Goal: Find contact information: Find contact information

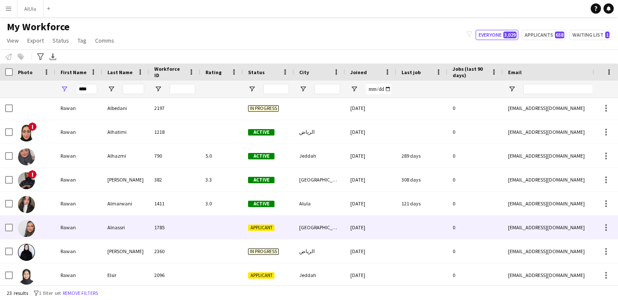
scroll to position [171, 0]
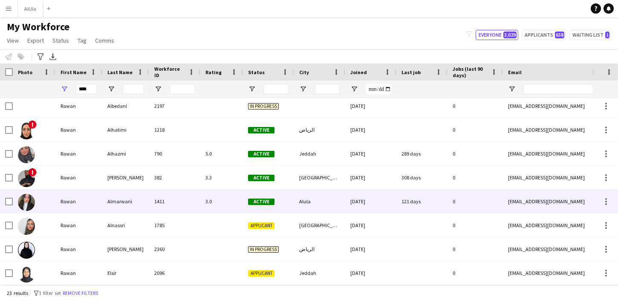
type input "****"
click at [66, 206] on div "Rawan" at bounding box center [78, 201] width 47 height 23
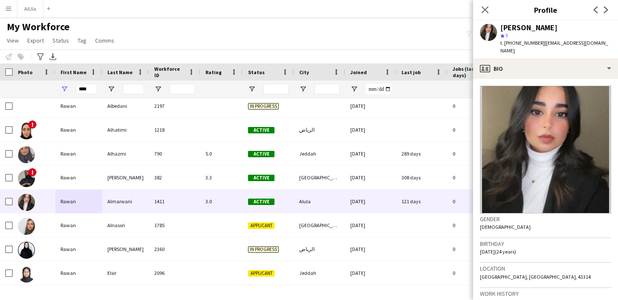
click at [522, 26] on div "[PERSON_NAME]" at bounding box center [529, 28] width 57 height 8
copy div "[PERSON_NAME]"
click at [514, 43] on span "t. [PHONE_NUMBER]" at bounding box center [523, 43] width 44 height 6
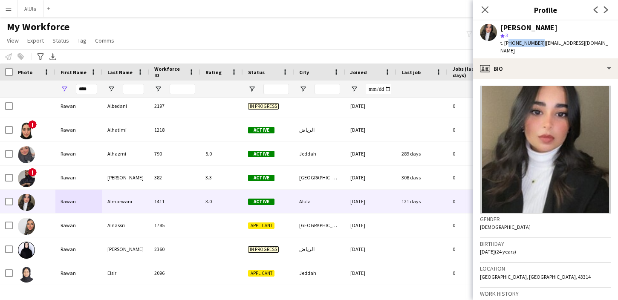
click at [514, 43] on span "t. [PHONE_NUMBER]" at bounding box center [523, 43] width 44 height 6
copy span "966560615573"
click at [562, 40] on span "| [EMAIL_ADDRESS][DOMAIN_NAME]" at bounding box center [555, 47] width 108 height 14
drag, startPoint x: 590, startPoint y: 43, endPoint x: 541, endPoint y: 42, distance: 48.6
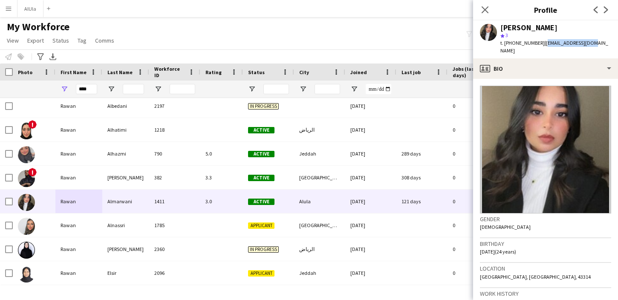
click at [541, 42] on div "[PERSON_NAME] star 3 t. [PHONE_NUMBER] | [EMAIL_ADDRESS][DOMAIN_NAME]" at bounding box center [545, 39] width 145 height 38
copy span "[EMAIL_ADDRESS][DOMAIN_NAME]"
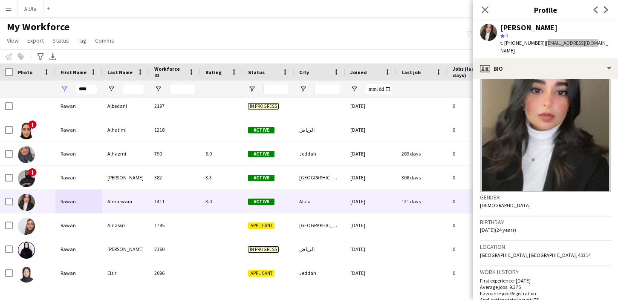
scroll to position [0, 0]
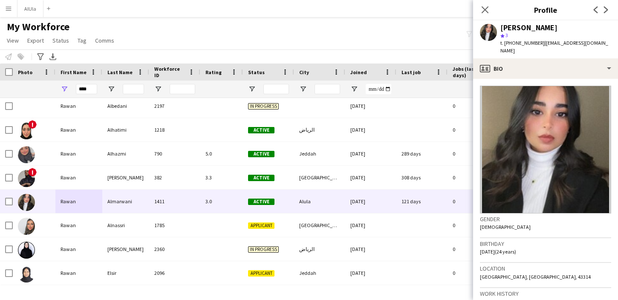
click at [482, 249] on span "[DATE] (24 years)" at bounding box center [498, 252] width 36 height 6
drag, startPoint x: 480, startPoint y: 243, endPoint x: 505, endPoint y: 245, distance: 24.8
click at [505, 249] on span "[DATE] (24 years)" at bounding box center [498, 252] width 36 height 6
copy span "[DATE]"
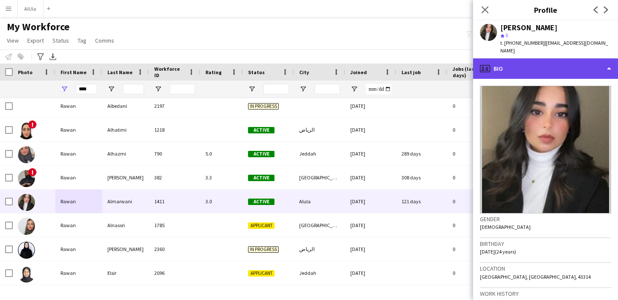
click at [532, 59] on div "profile Bio" at bounding box center [545, 68] width 145 height 20
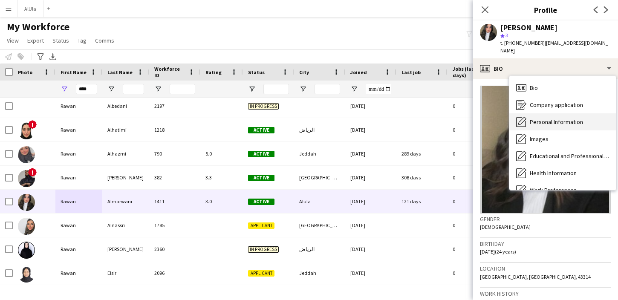
click at [538, 118] on span "Personal Information" at bounding box center [556, 122] width 53 height 8
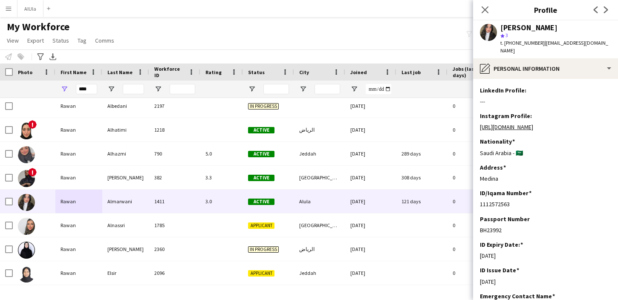
scroll to position [129, 0]
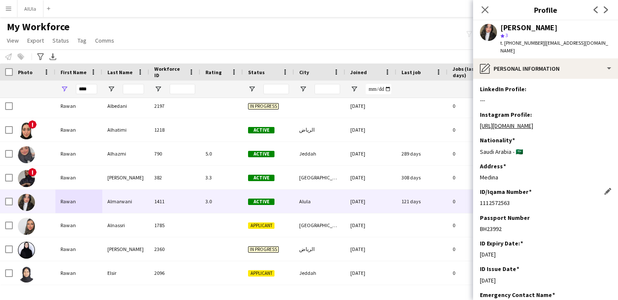
click at [500, 203] on div "1112572563" at bounding box center [545, 203] width 131 height 8
copy div "1112572563"
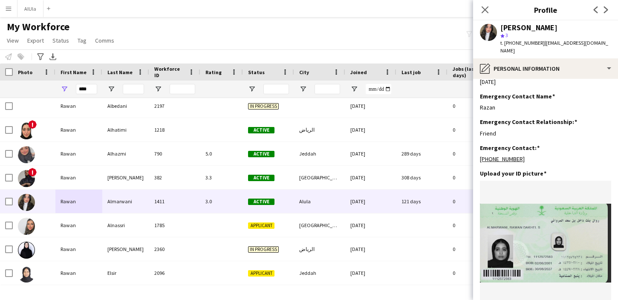
scroll to position [480, 0]
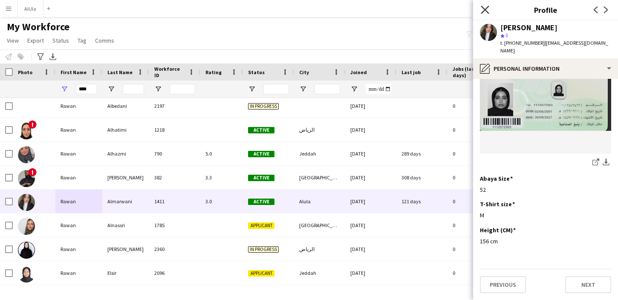
click at [486, 10] on icon at bounding box center [485, 10] width 8 height 8
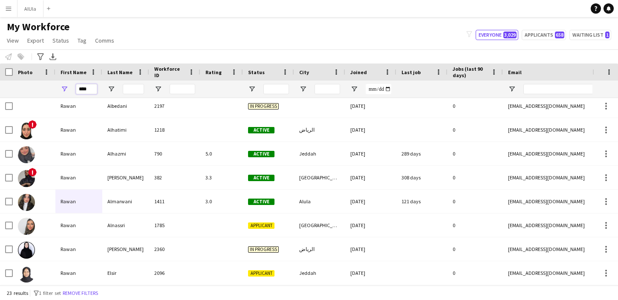
click at [87, 89] on input "****" at bounding box center [86, 89] width 21 height 10
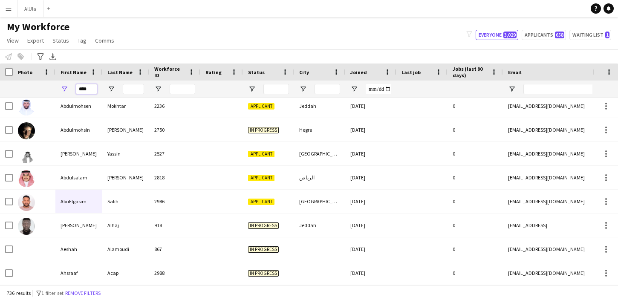
scroll to position [0, 0]
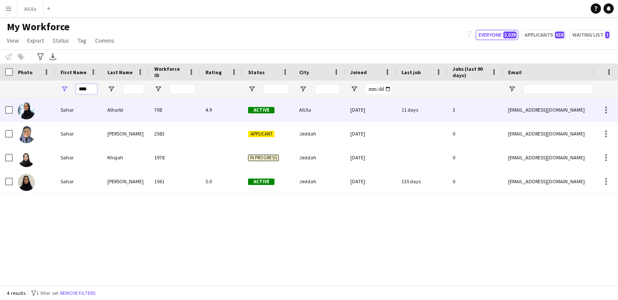
type input "****"
click at [57, 116] on div "Sahar" at bounding box center [78, 109] width 47 height 23
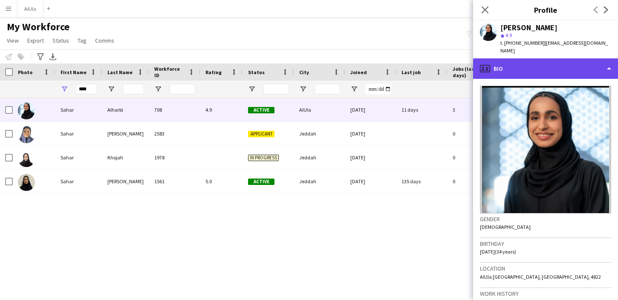
click at [546, 59] on div "profile Bio" at bounding box center [545, 68] width 145 height 20
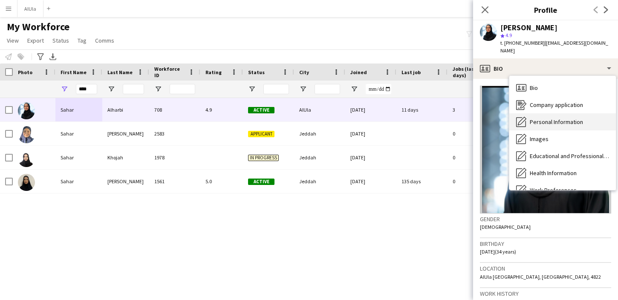
click at [544, 118] on span "Personal Information" at bounding box center [556, 122] width 53 height 8
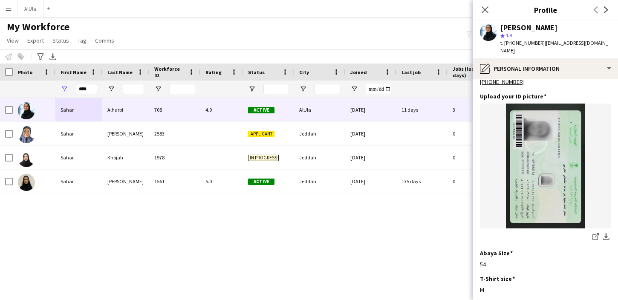
scroll to position [472, 0]
